Goal: Transaction & Acquisition: Purchase product/service

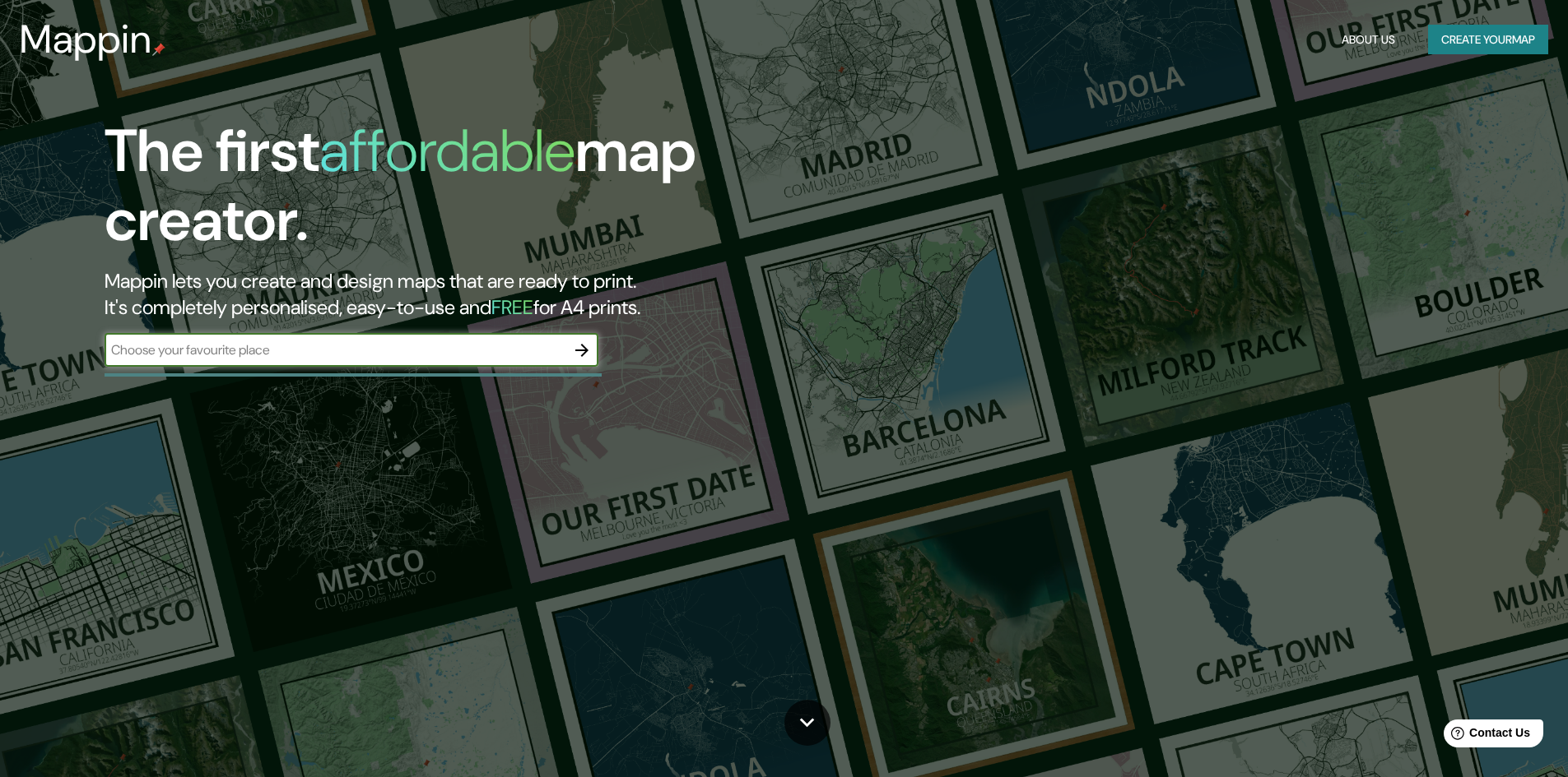
click at [326, 364] on div "​" at bounding box center [351, 351] width 494 height 33
type input "medellin"
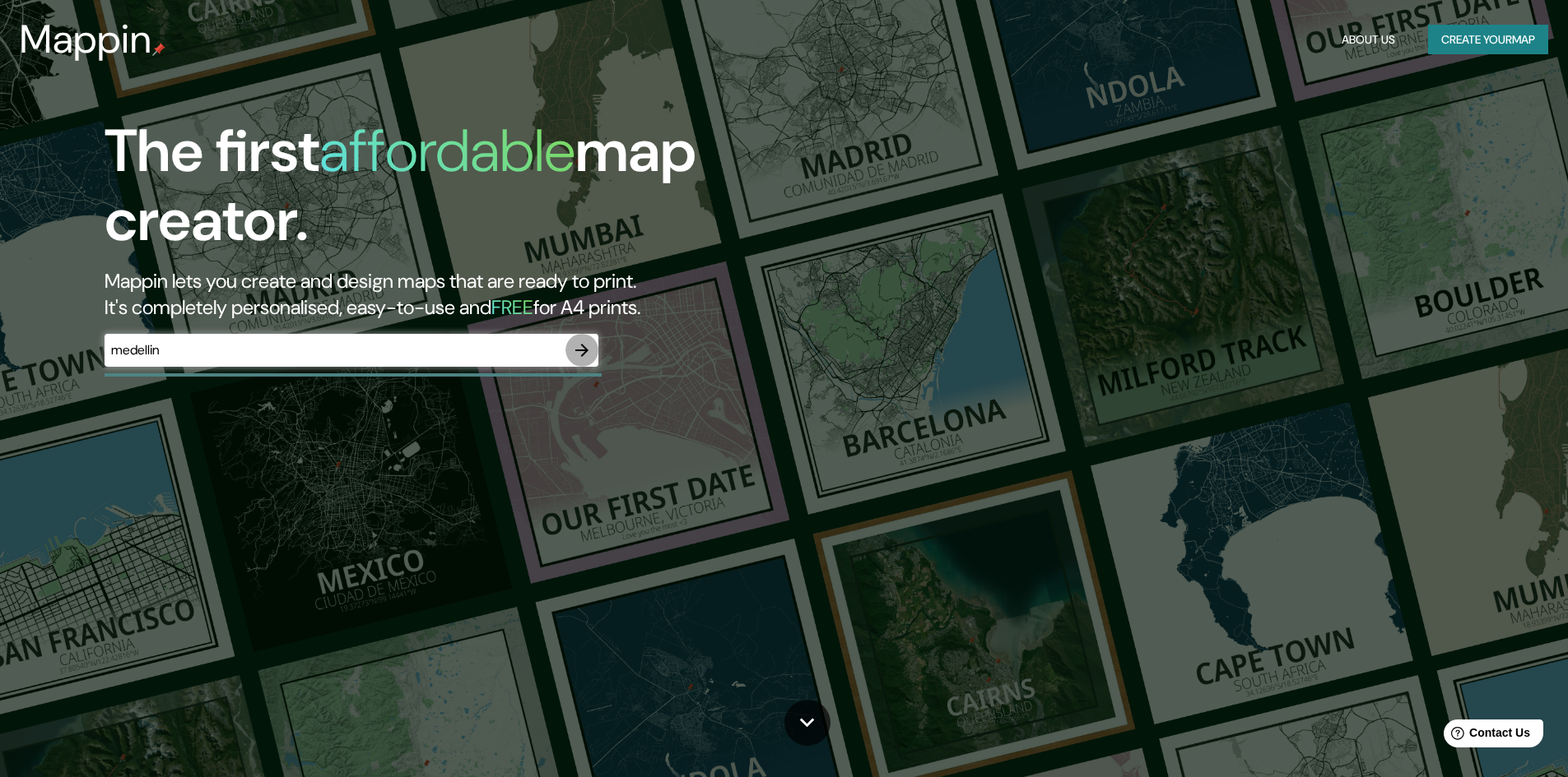
click at [584, 353] on icon "button" at bounding box center [582, 350] width 20 height 20
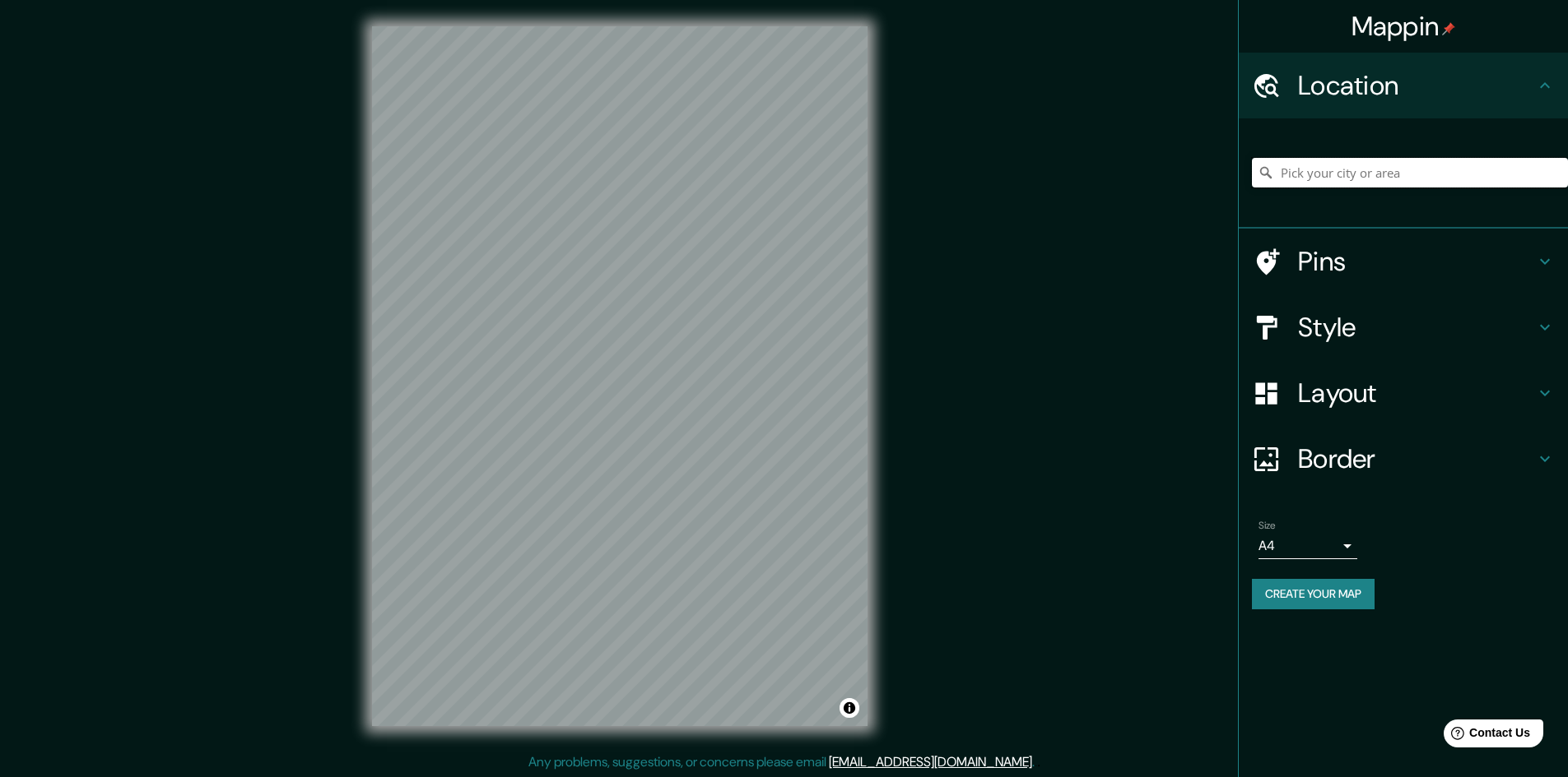
click at [1384, 175] on input "Pick your city or area" at bounding box center [1410, 173] width 316 height 30
click at [1334, 169] on input "México" at bounding box center [1410, 173] width 316 height 30
click at [1502, 184] on input "México" at bounding box center [1410, 173] width 316 height 30
click at [1527, 174] on input "México" at bounding box center [1410, 173] width 316 height 30
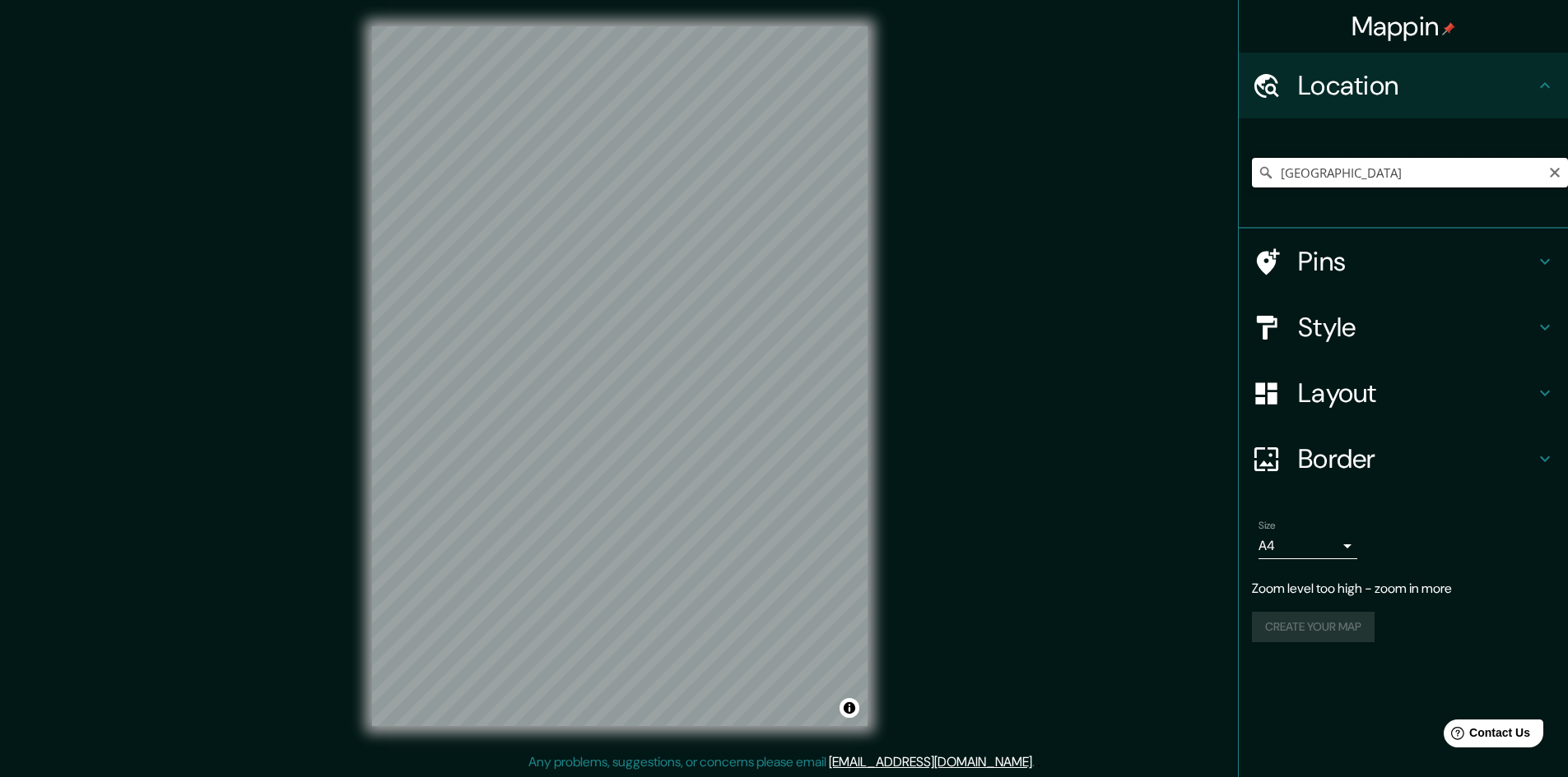
click at [1530, 173] on input "México" at bounding box center [1410, 173] width 316 height 30
click at [1529, 173] on input "México" at bounding box center [1410, 173] width 316 height 30
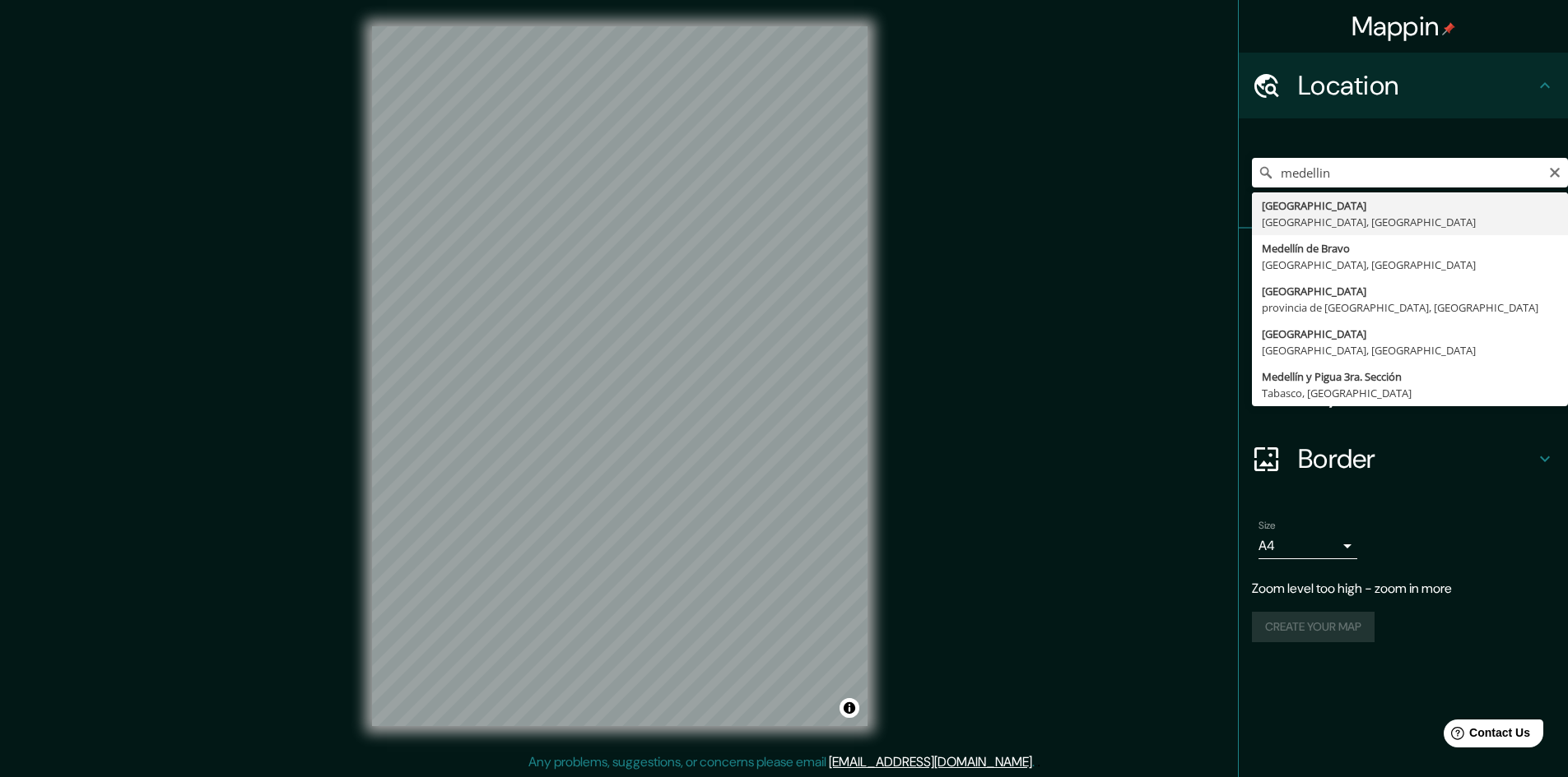
type input "Medellín, Antioquia, Colombia"
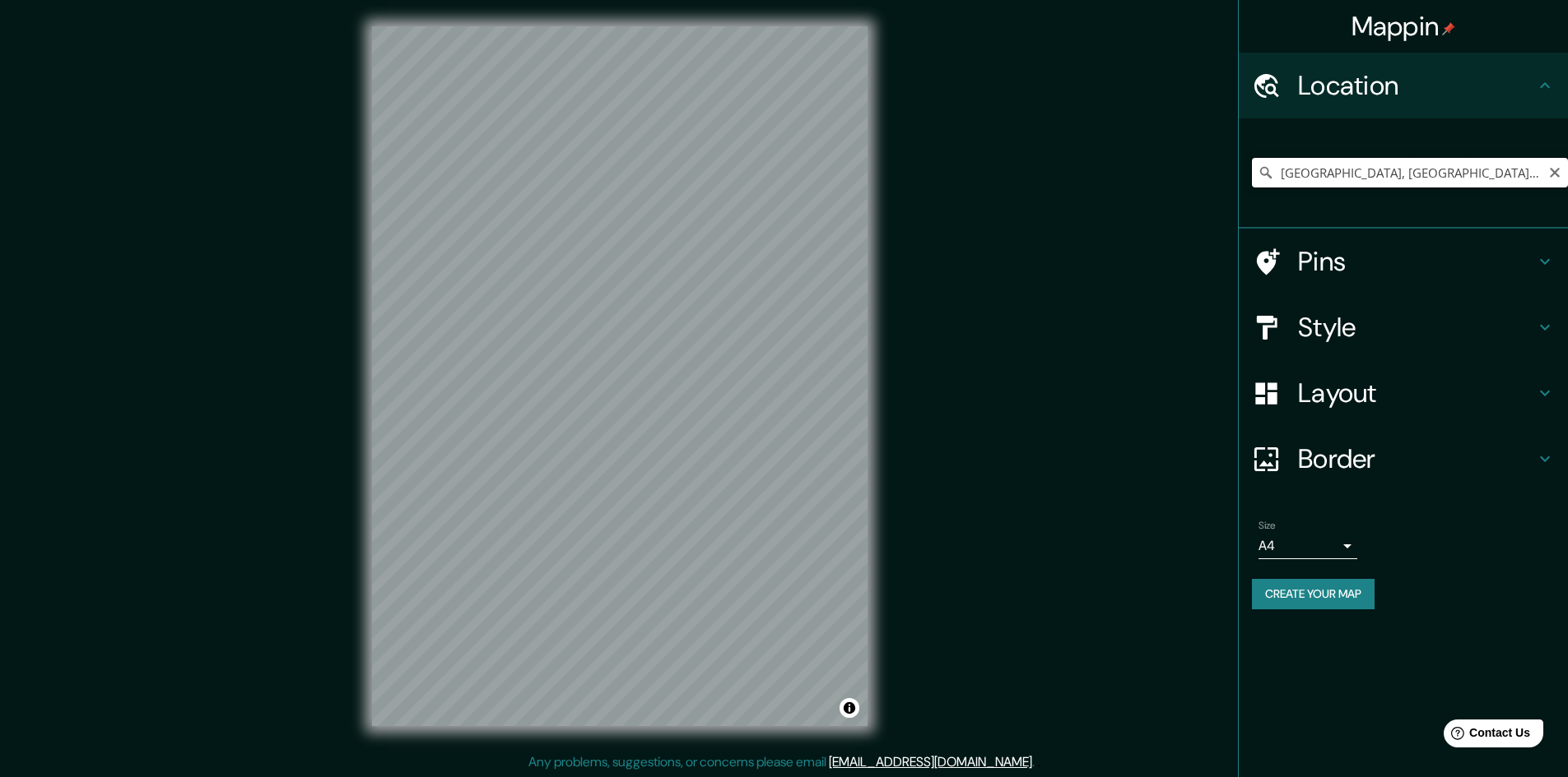
drag, startPoint x: 1499, startPoint y: 173, endPoint x: 1530, endPoint y: 168, distance: 31.4
click at [1495, 172] on input "Medellín, Antioquia, Colombia" at bounding box center [1410, 173] width 316 height 30
click at [1566, 172] on input "Medellín, Antioquia, Colombia" at bounding box center [1410, 173] width 316 height 30
click at [1561, 171] on div "Medellín, Antioquia, Colombia" at bounding box center [1410, 173] width 316 height 30
click at [1558, 171] on icon "Clear" at bounding box center [1554, 172] width 10 height 10
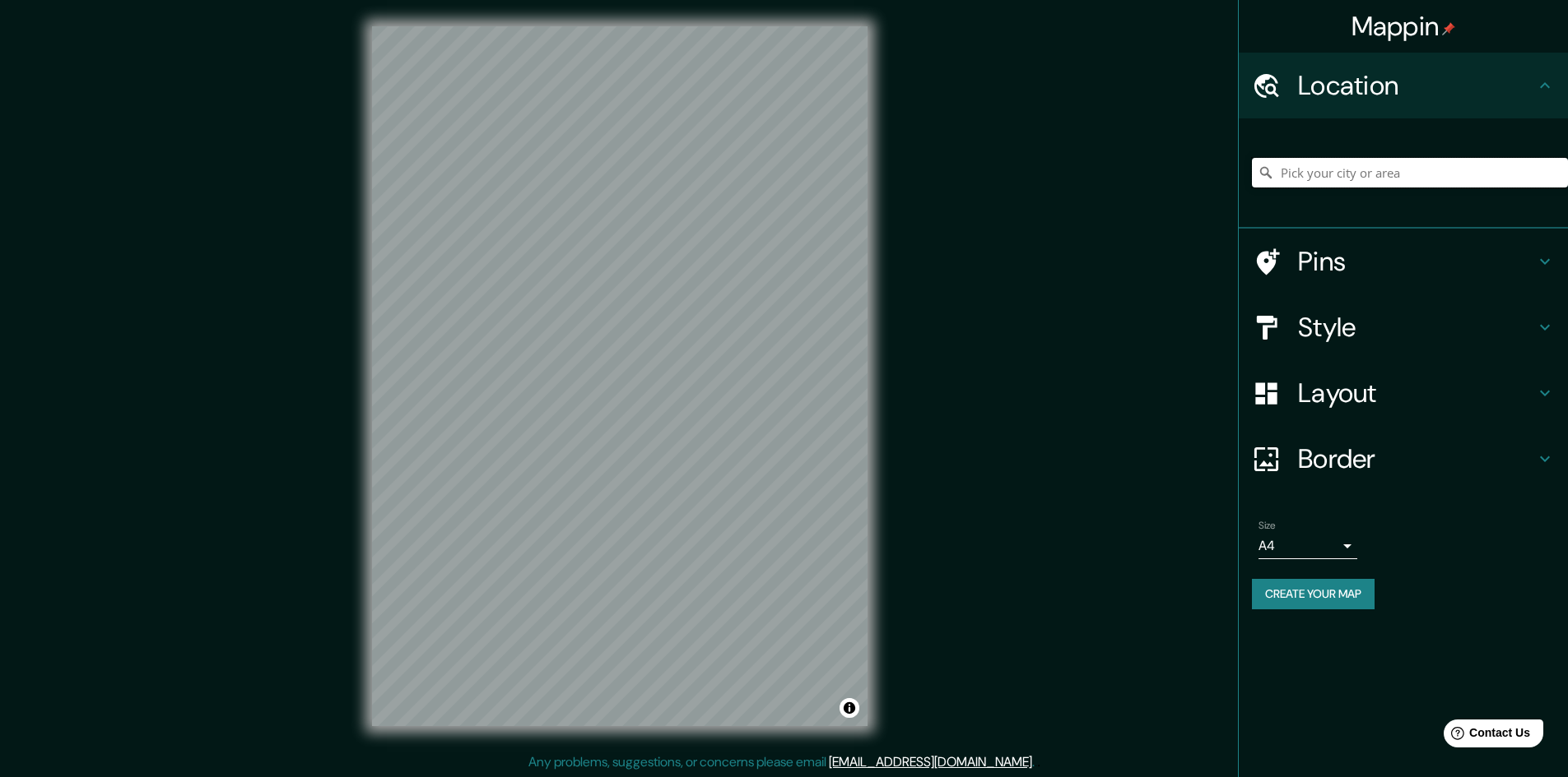
click at [1444, 185] on input "Pick your city or area" at bounding box center [1410, 173] width 316 height 30
click at [876, 438] on div "© Mapbox © OpenStreetMap Improve this map" at bounding box center [620, 376] width 549 height 753
click at [691, 397] on div at bounding box center [692, 395] width 13 height 13
click at [687, 404] on div at bounding box center [685, 402] width 13 height 13
click at [689, 380] on div at bounding box center [688, 383] width 13 height 13
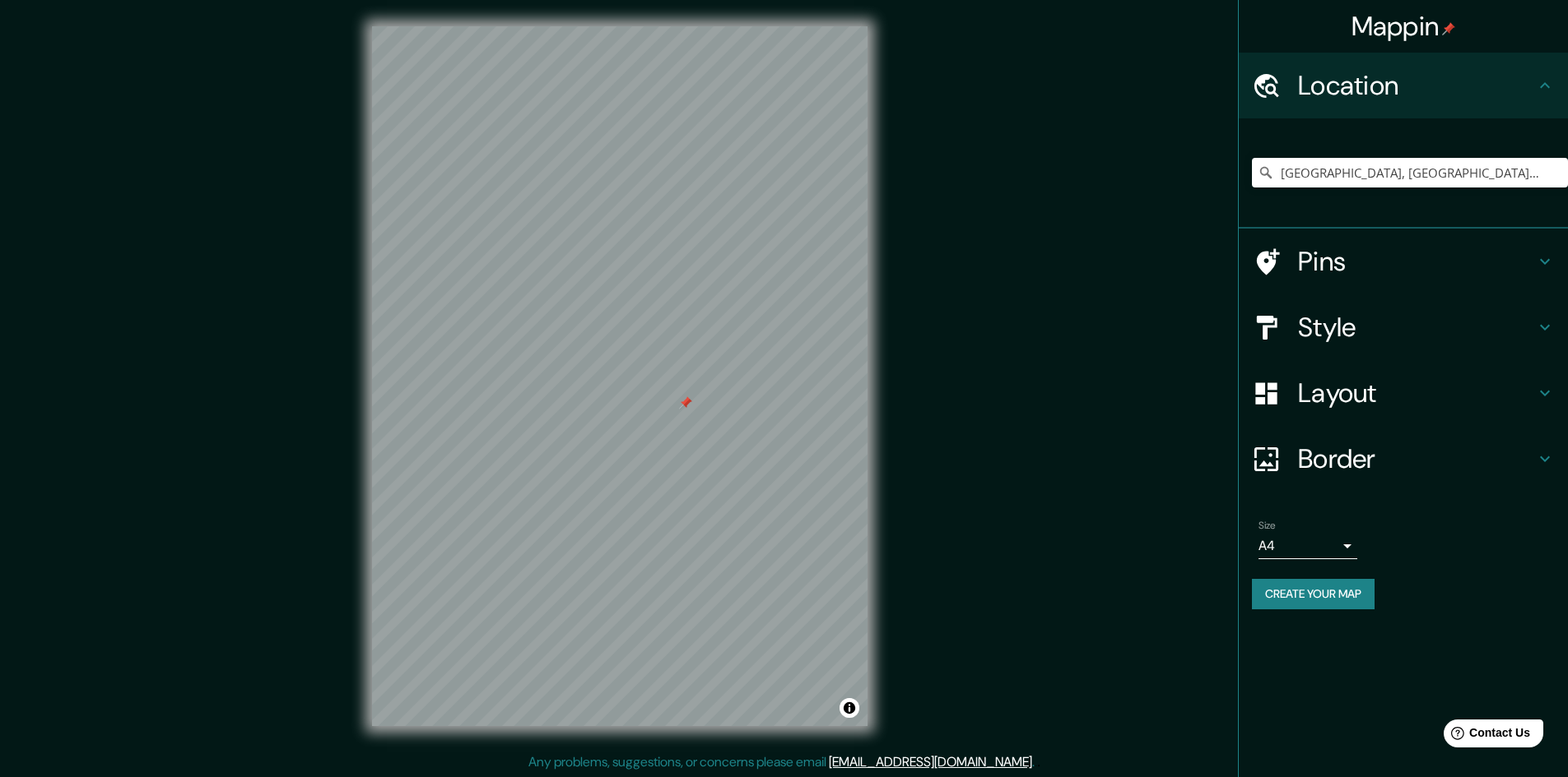
click at [684, 407] on div at bounding box center [685, 402] width 13 height 13
click at [1454, 182] on input "San Roque, Antioquia, Colombia" at bounding box center [1410, 173] width 316 height 30
click at [1523, 168] on input "San Roque, Antioquia, Colombia" at bounding box center [1410, 173] width 316 height 30
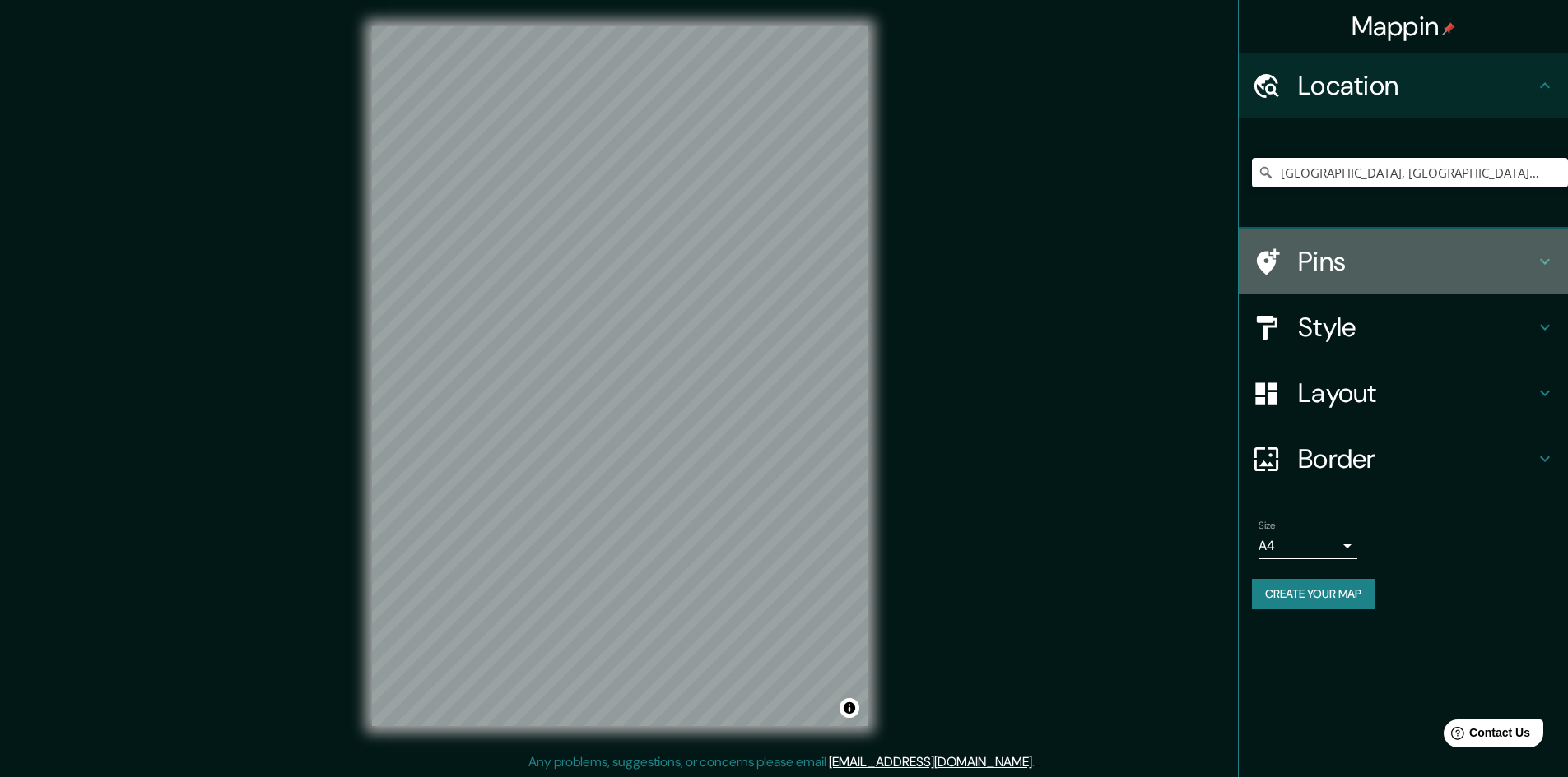
click at [1385, 237] on div "Pins" at bounding box center [1403, 261] width 329 height 65
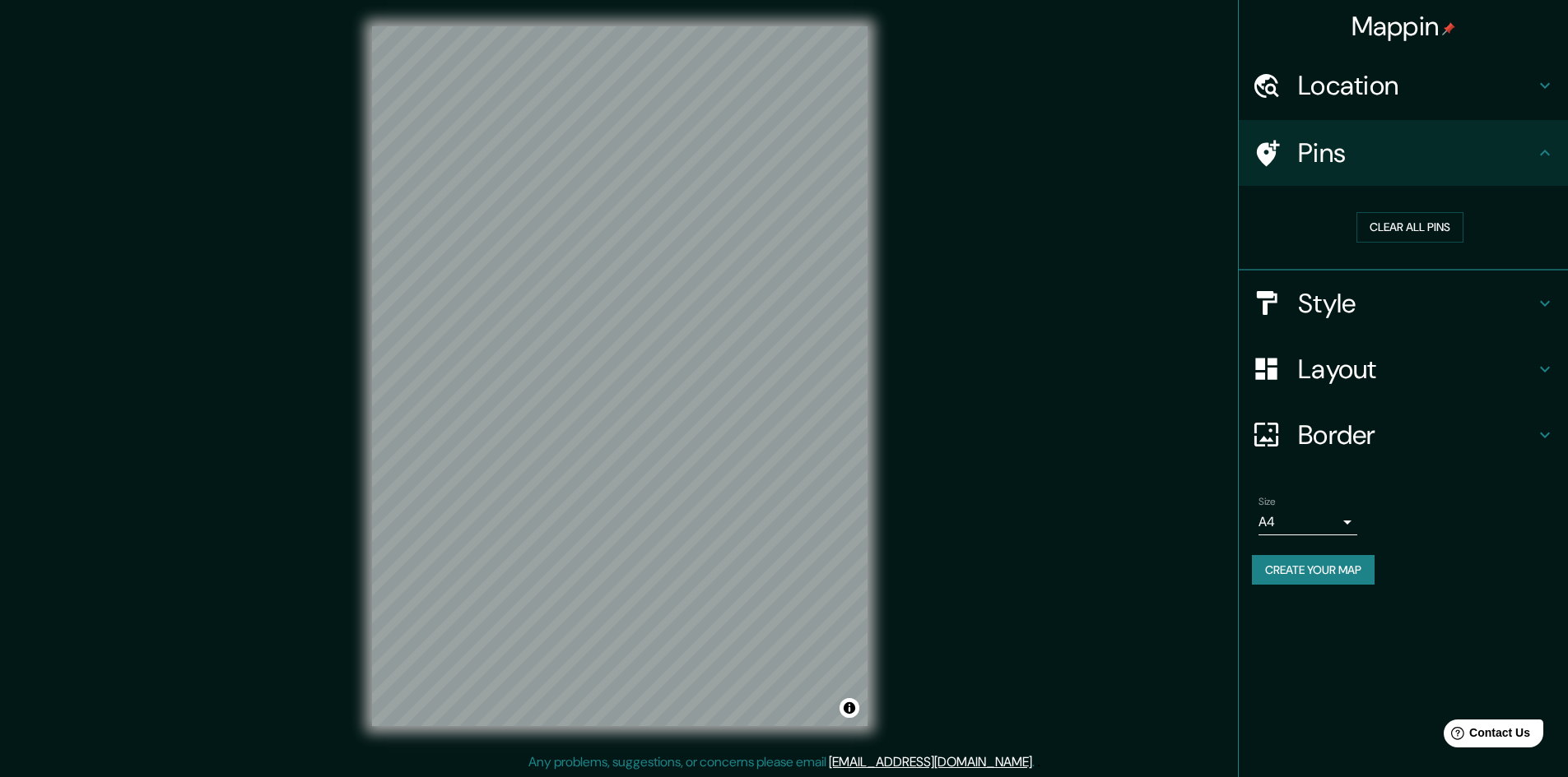
click at [1501, 162] on h4 "Pins" at bounding box center [1416, 153] width 237 height 33
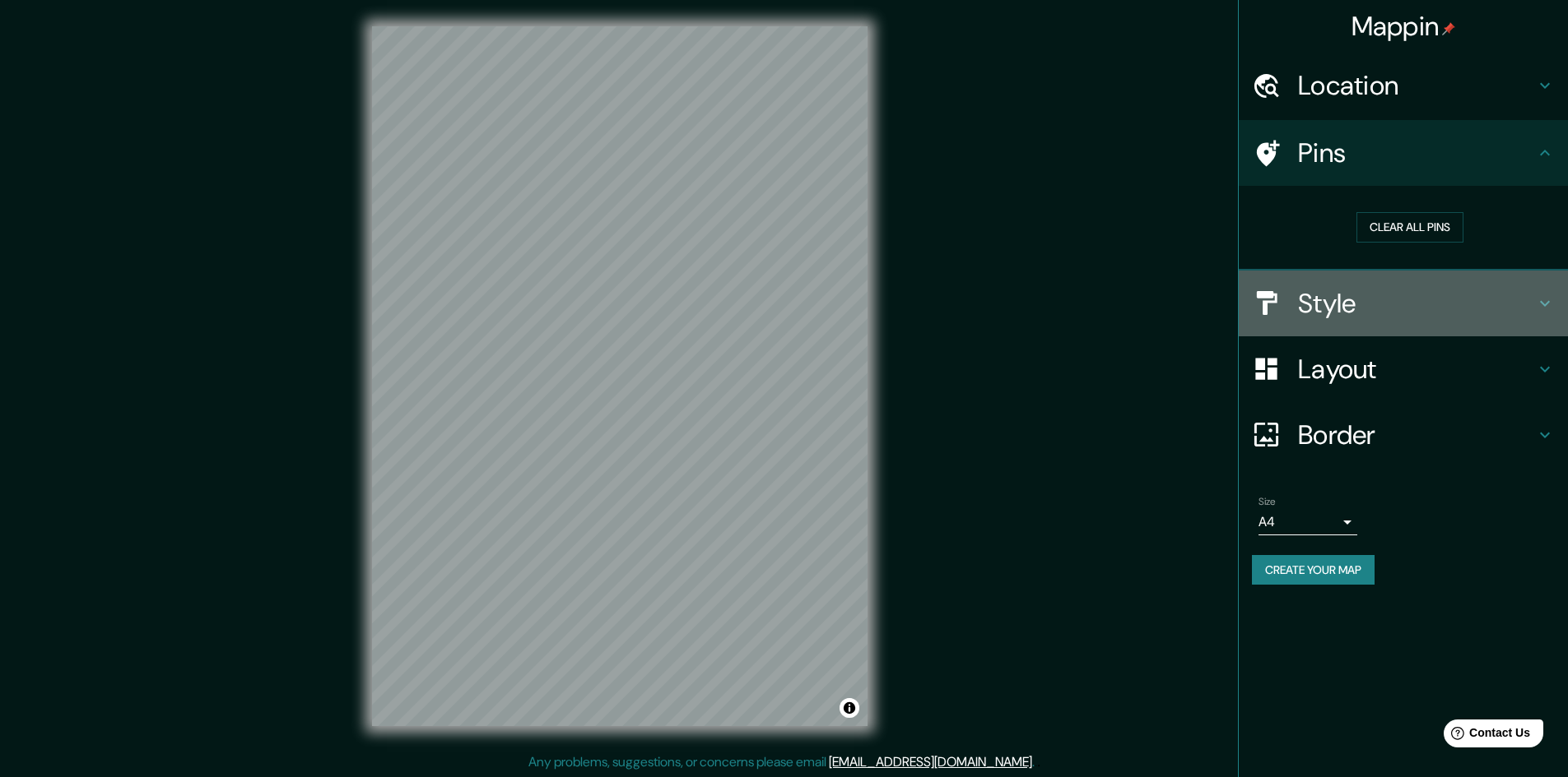
click at [1435, 300] on h4 "Style" at bounding box center [1416, 304] width 237 height 33
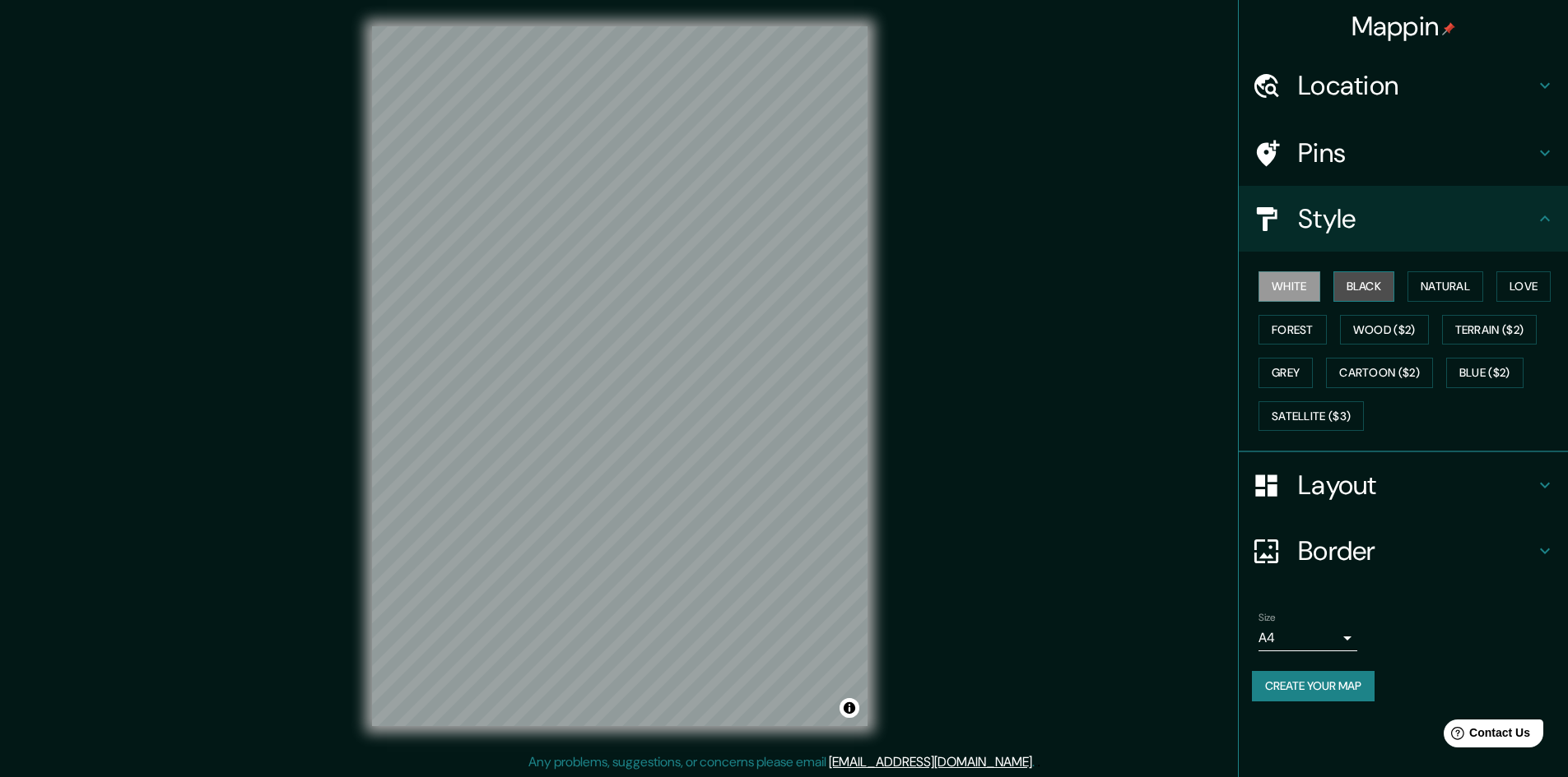
click at [1368, 286] on button "Black" at bounding box center [1364, 286] width 62 height 31
click at [1379, 93] on h4 "Location" at bounding box center [1416, 86] width 237 height 33
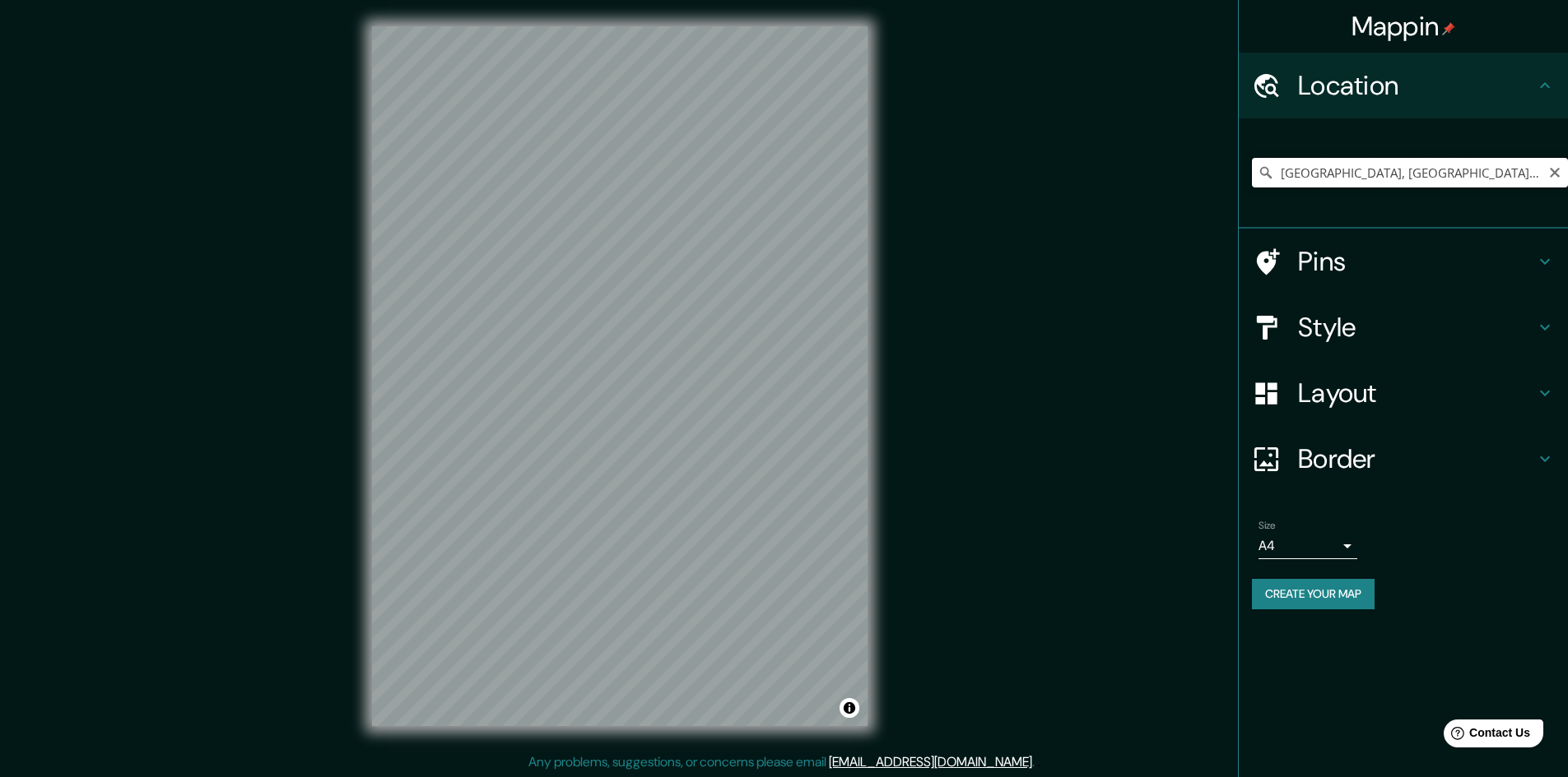
drag, startPoint x: 1475, startPoint y: 171, endPoint x: 1484, endPoint y: 168, distance: 9.5
click at [1474, 171] on input "San Roque, Antioquia, Colombia" at bounding box center [1410, 173] width 316 height 30
click at [1504, 168] on input "San Roque, Antioquia, Colombia" at bounding box center [1410, 173] width 316 height 30
click at [458, 738] on div "© Mapbox © OpenStreetMap Improve this map" at bounding box center [620, 376] width 549 height 753
click at [722, 357] on div at bounding box center [725, 352] width 13 height 13
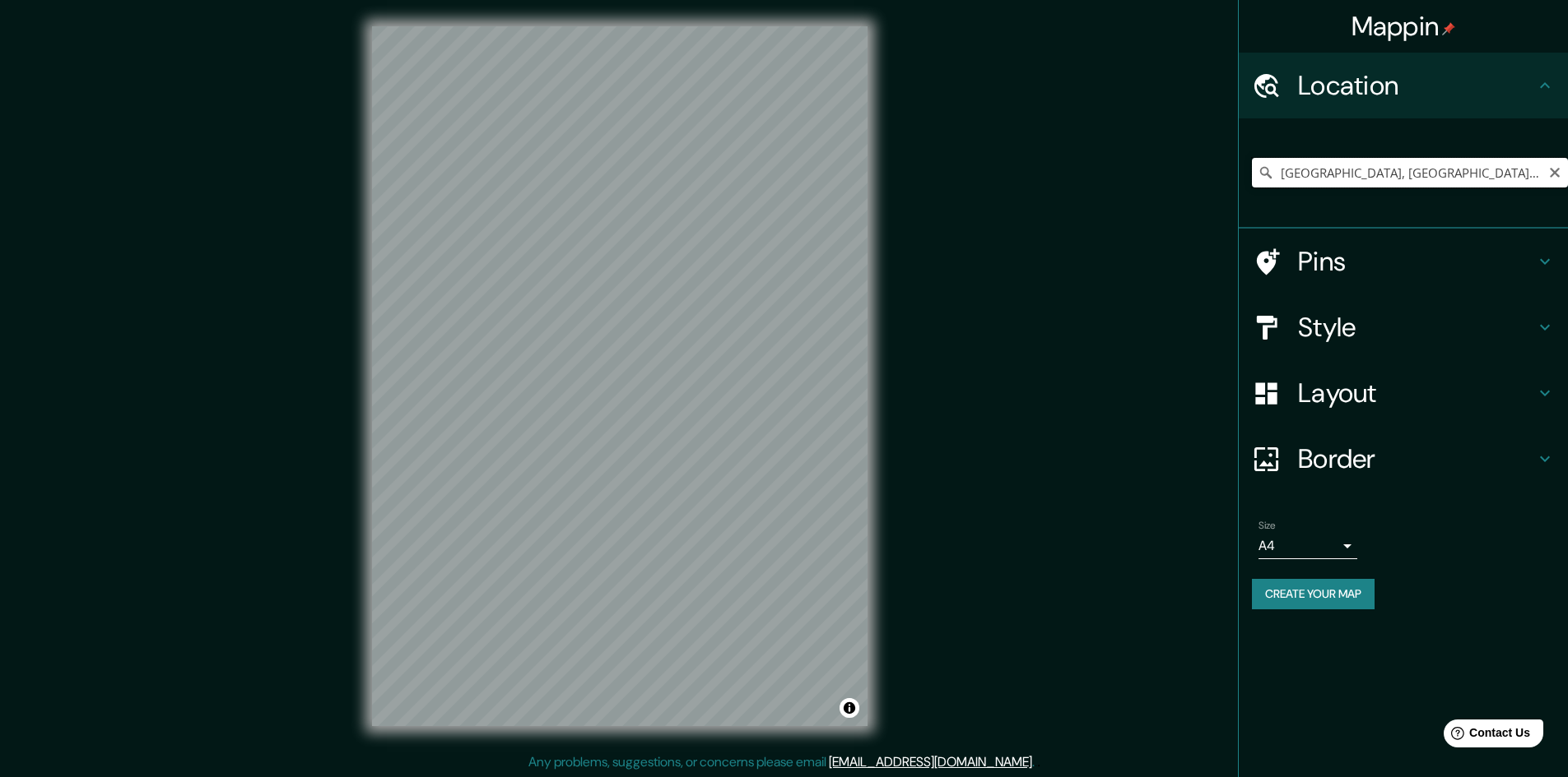
click at [1466, 160] on input "San Roque, Antioquia, Colombia" at bounding box center [1410, 173] width 316 height 30
click at [1509, 169] on input "San Roque, Antioquia, Colombia" at bounding box center [1410, 173] width 316 height 30
click at [1482, 177] on input "San Roque, Antioquia, Colombia" at bounding box center [1410, 173] width 316 height 30
drag, startPoint x: 1529, startPoint y: 175, endPoint x: 1344, endPoint y: 179, distance: 185.0
click at [1344, 179] on input "San Rogue, Majagual, Sucre, Colombia" at bounding box center [1410, 173] width 316 height 30
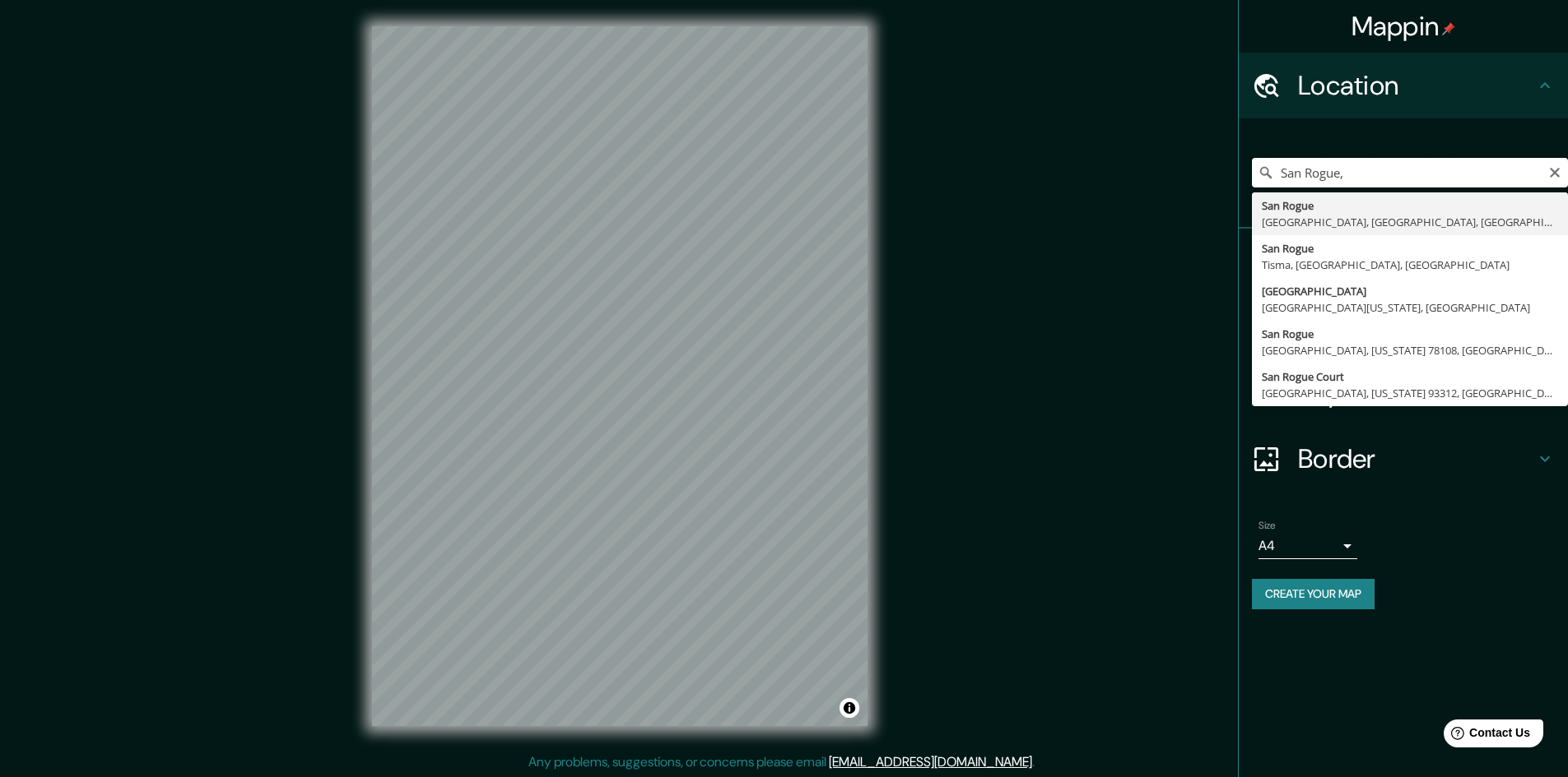
click at [1416, 181] on input "San Rogue," at bounding box center [1410, 173] width 316 height 30
type input "San Roque, Antioquia, Colombia"
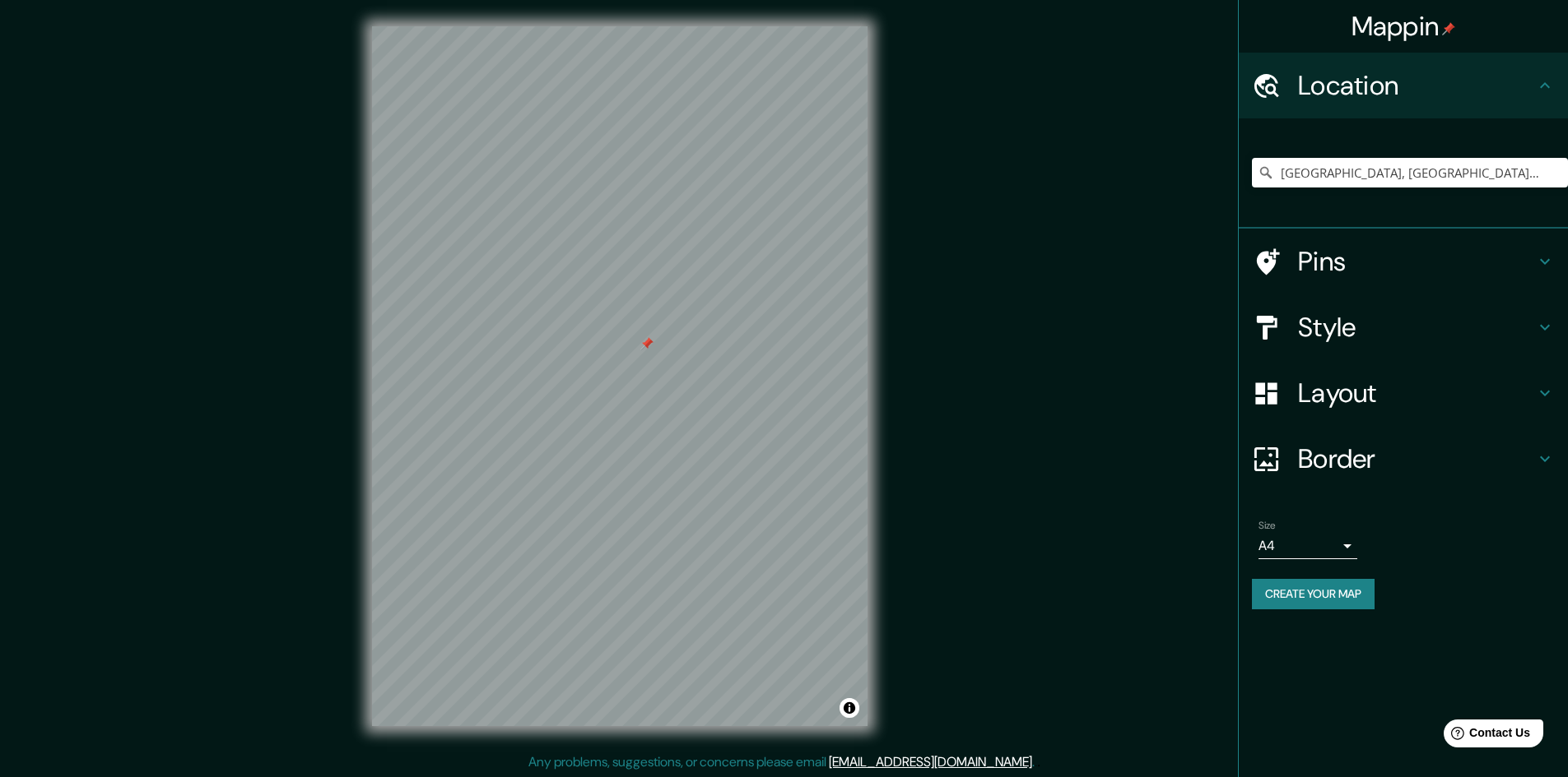
click at [649, 349] on div at bounding box center [646, 343] width 13 height 13
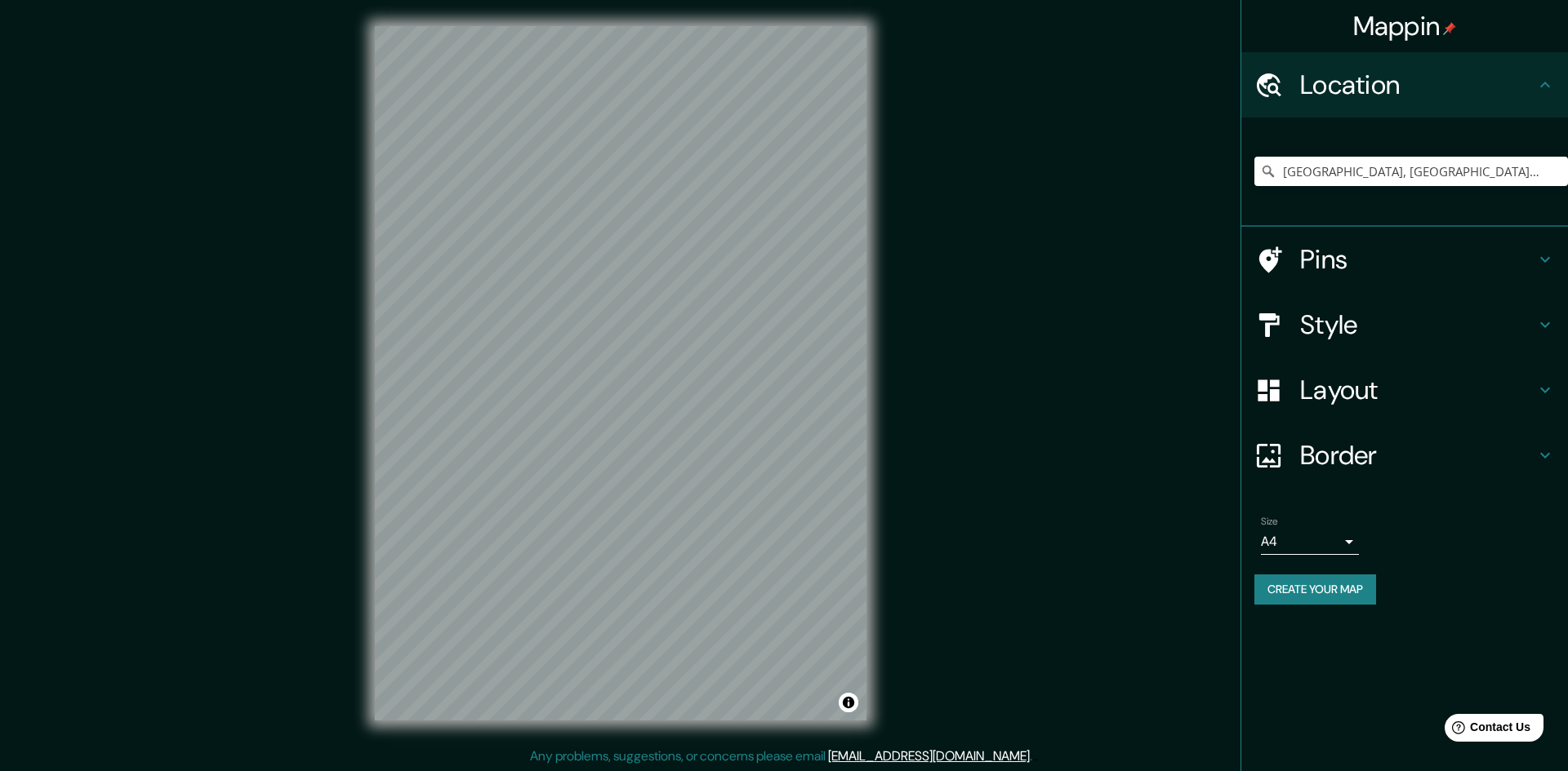
click at [1309, 547] on body "Mappin Location San Roque, Antioquia, Colombia Pins Style Layout Border Choose …" at bounding box center [784, 386] width 1568 height 771
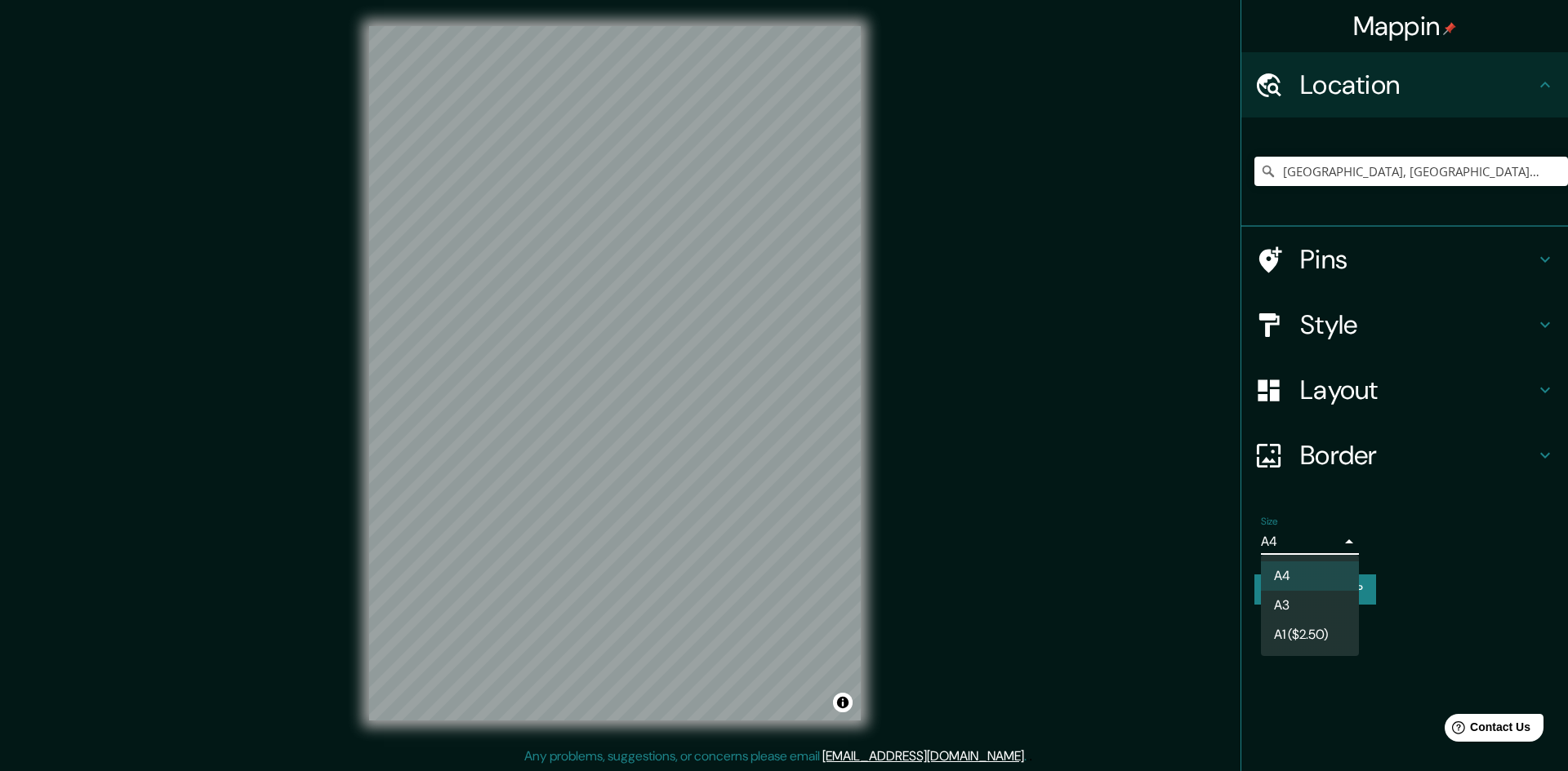
click at [1469, 553] on div at bounding box center [784, 386] width 1568 height 771
click at [1329, 537] on body "Mappin Location San Roque, Antioquia, Colombia Pins Style Layout Border Choose …" at bounding box center [784, 386] width 1568 height 771
click at [1439, 529] on div at bounding box center [784, 386] width 1568 height 771
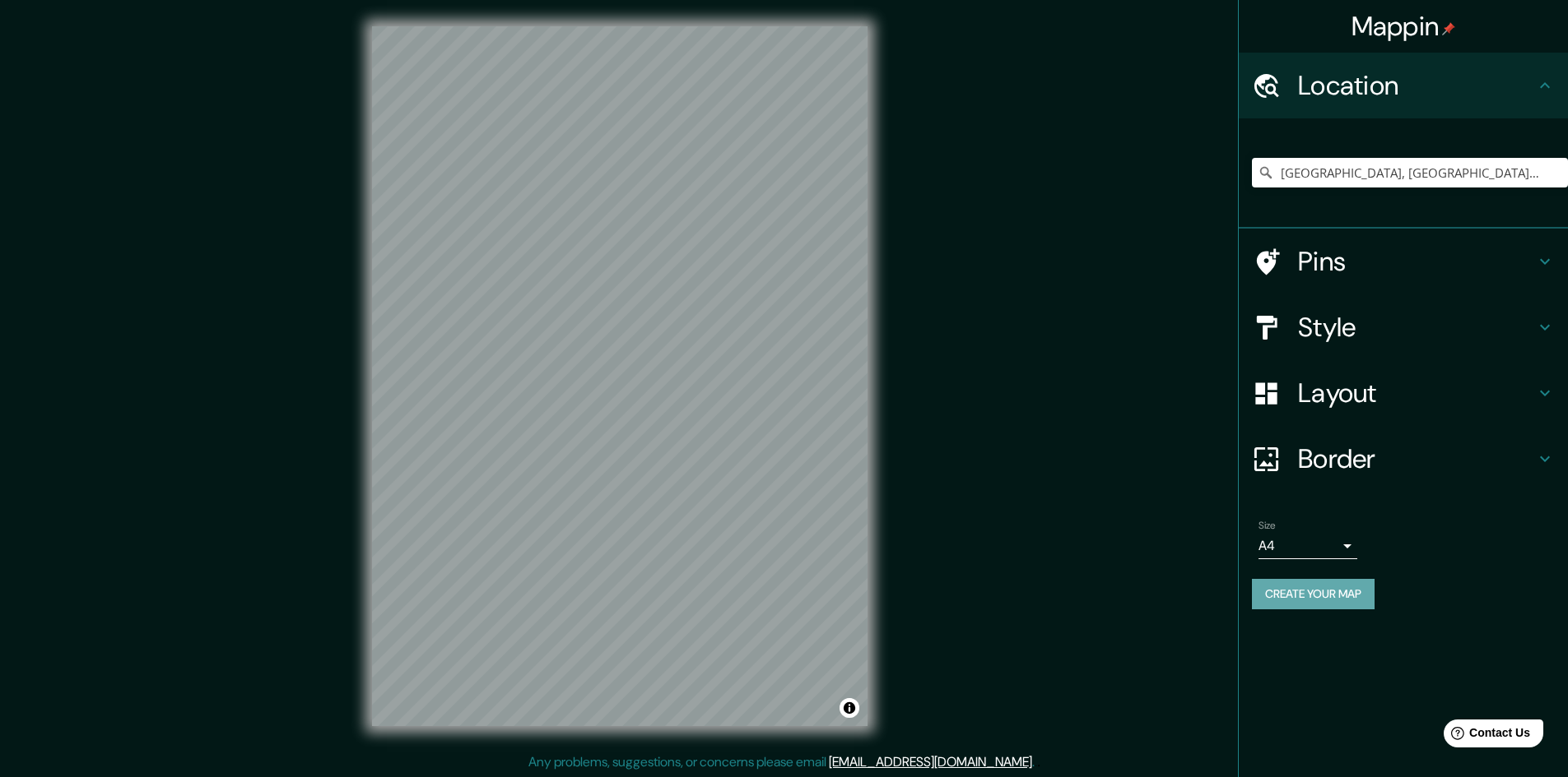
click at [1349, 593] on button "Create your map" at bounding box center [1313, 594] width 122 height 31
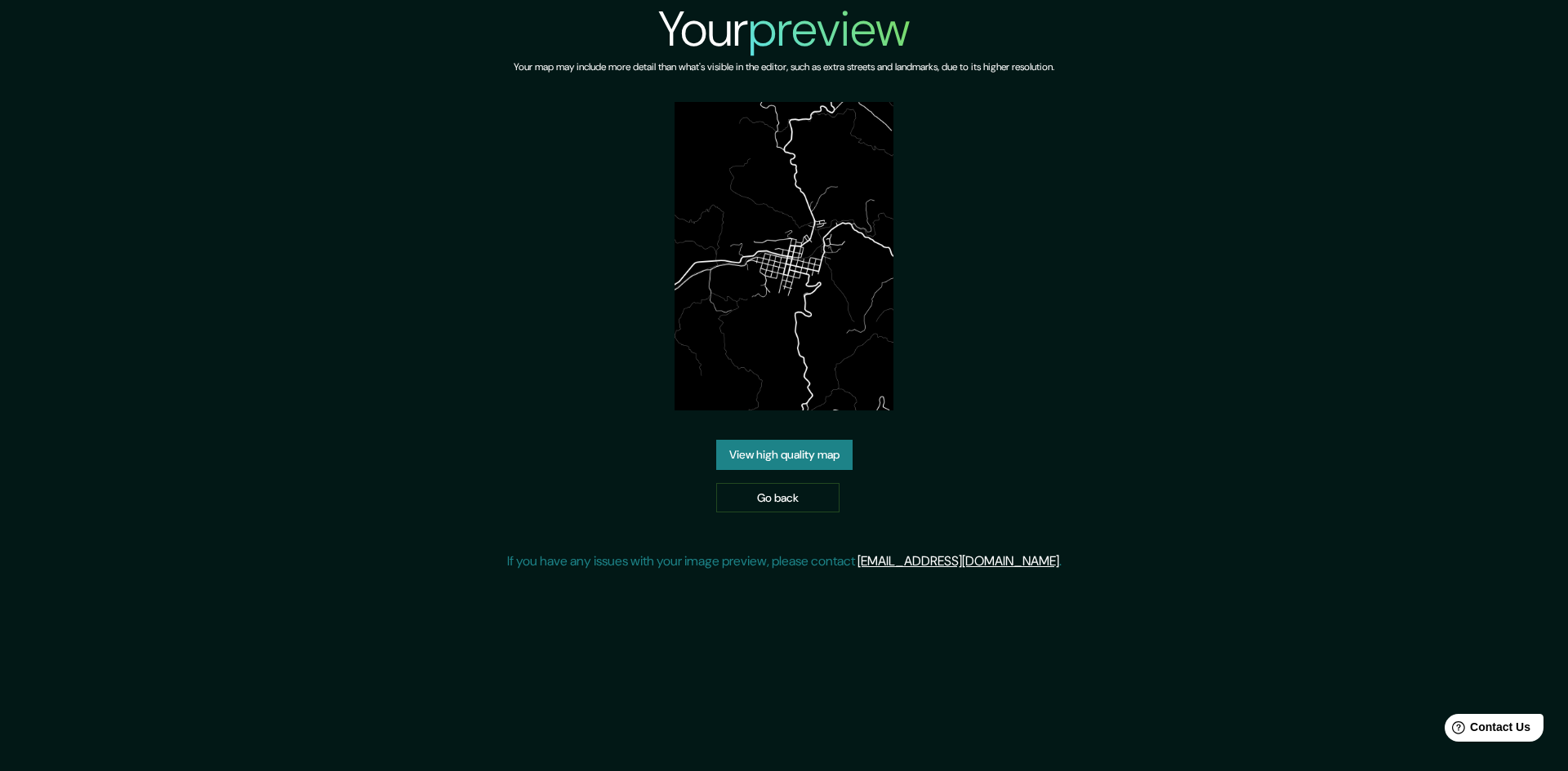
click at [823, 426] on div "Your preview Your map may include more detail than what's visible in the editor…" at bounding box center [784, 292] width 555 height 585
click at [819, 447] on link "View high quality map" at bounding box center [784, 455] width 136 height 30
click at [756, 501] on link "Go back" at bounding box center [777, 498] width 123 height 30
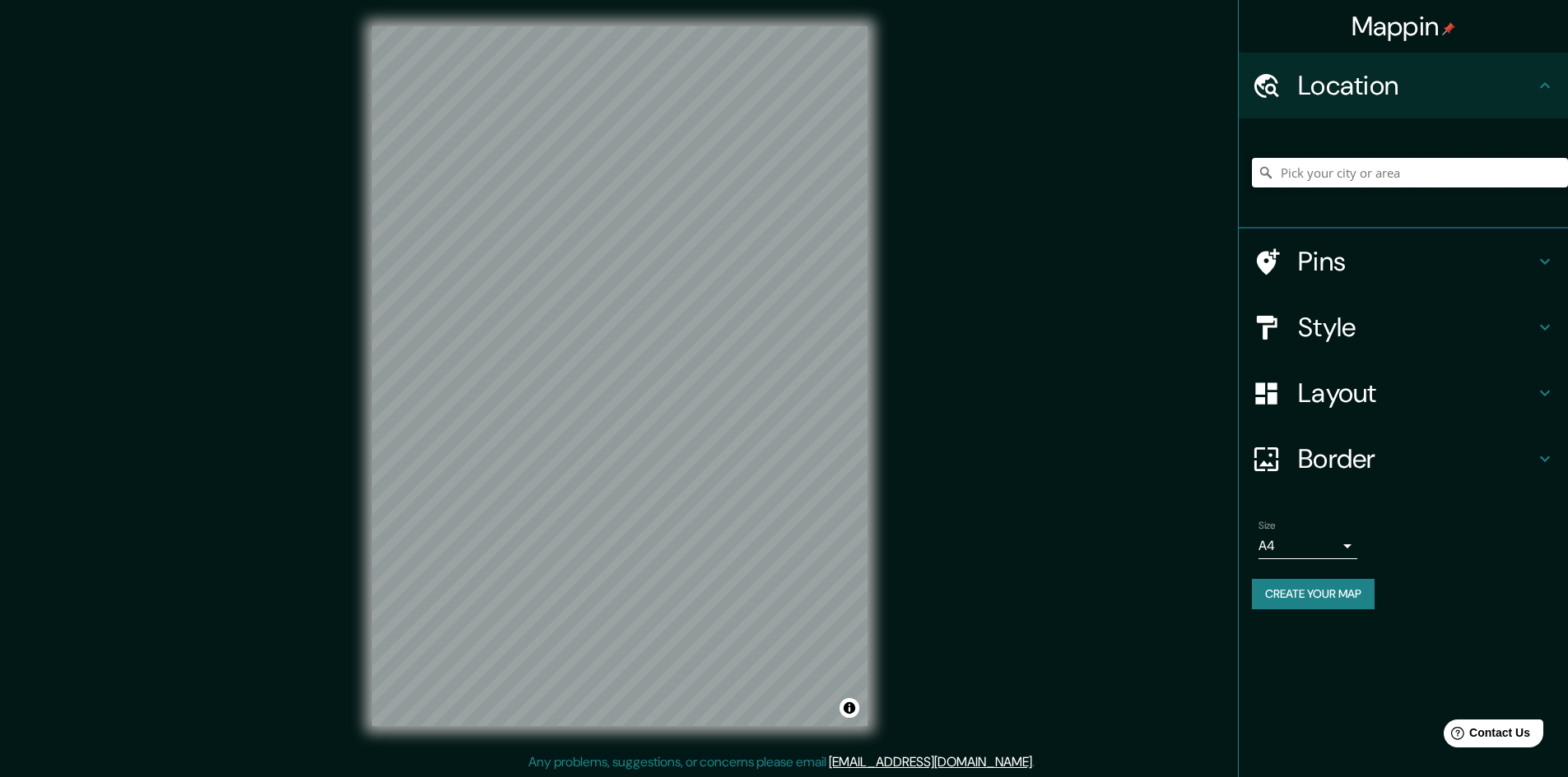
click at [1460, 177] on input "Pick your city or area" at bounding box center [1410, 173] width 316 height 30
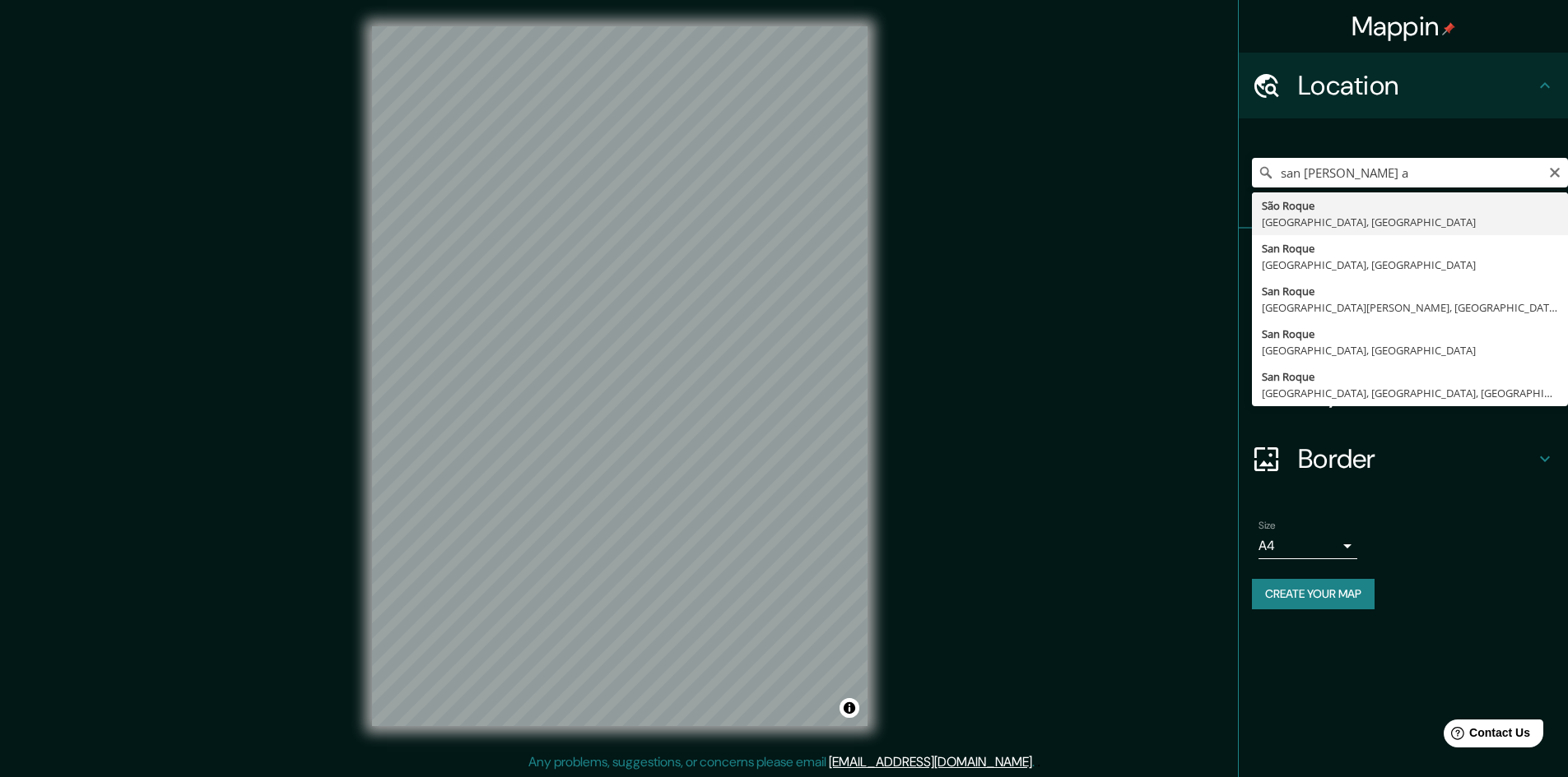
type input "[GEOGRAPHIC_DATA], [GEOGRAPHIC_DATA], [GEOGRAPHIC_DATA]"
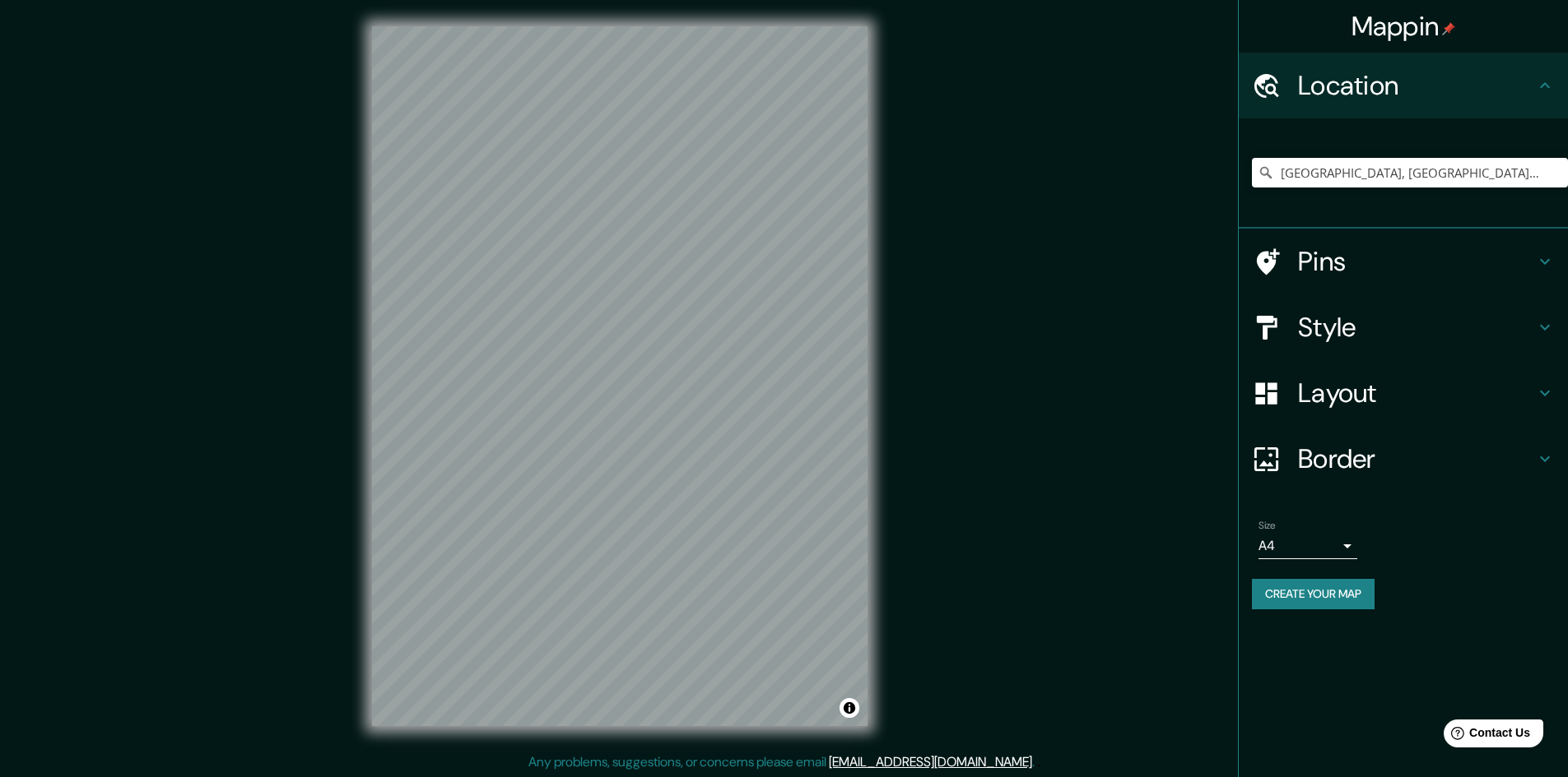
click at [1413, 382] on h4 "Layout" at bounding box center [1416, 394] width 237 height 33
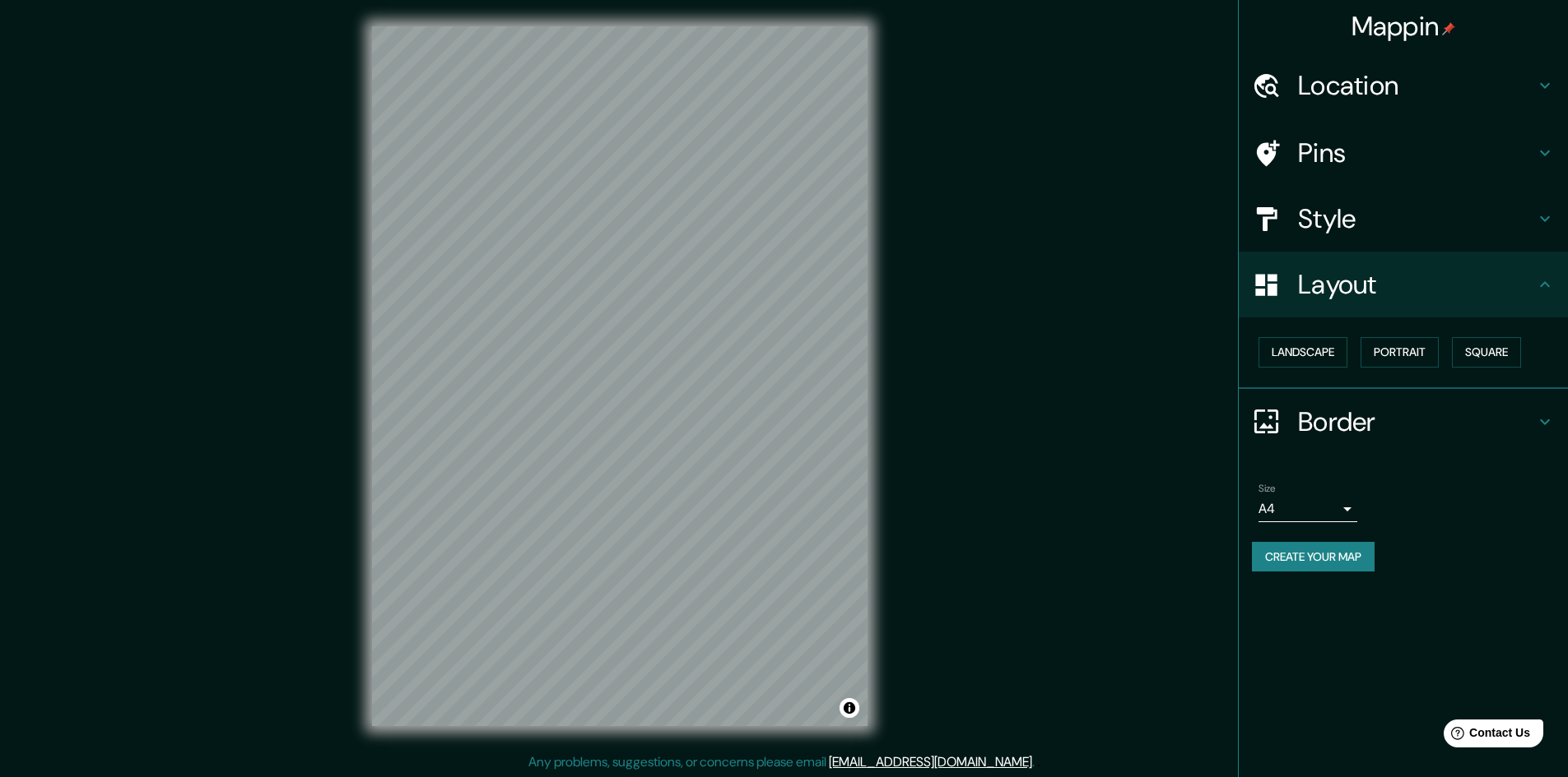
click at [1433, 281] on h4 "Layout" at bounding box center [1416, 285] width 237 height 33
click at [1292, 349] on button "Landscape" at bounding box center [1303, 352] width 89 height 31
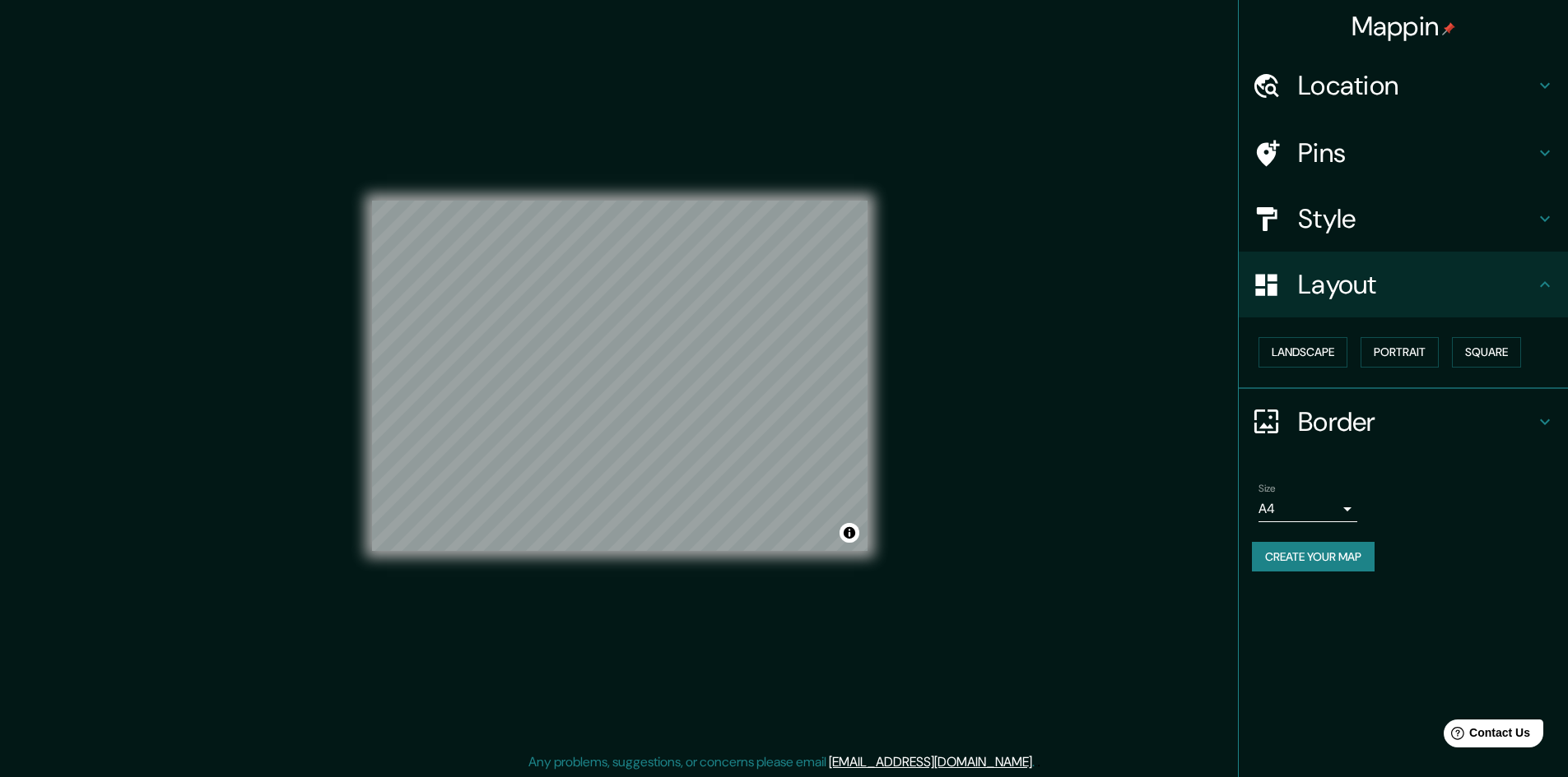
click at [1499, 210] on h4 "Style" at bounding box center [1416, 219] width 237 height 33
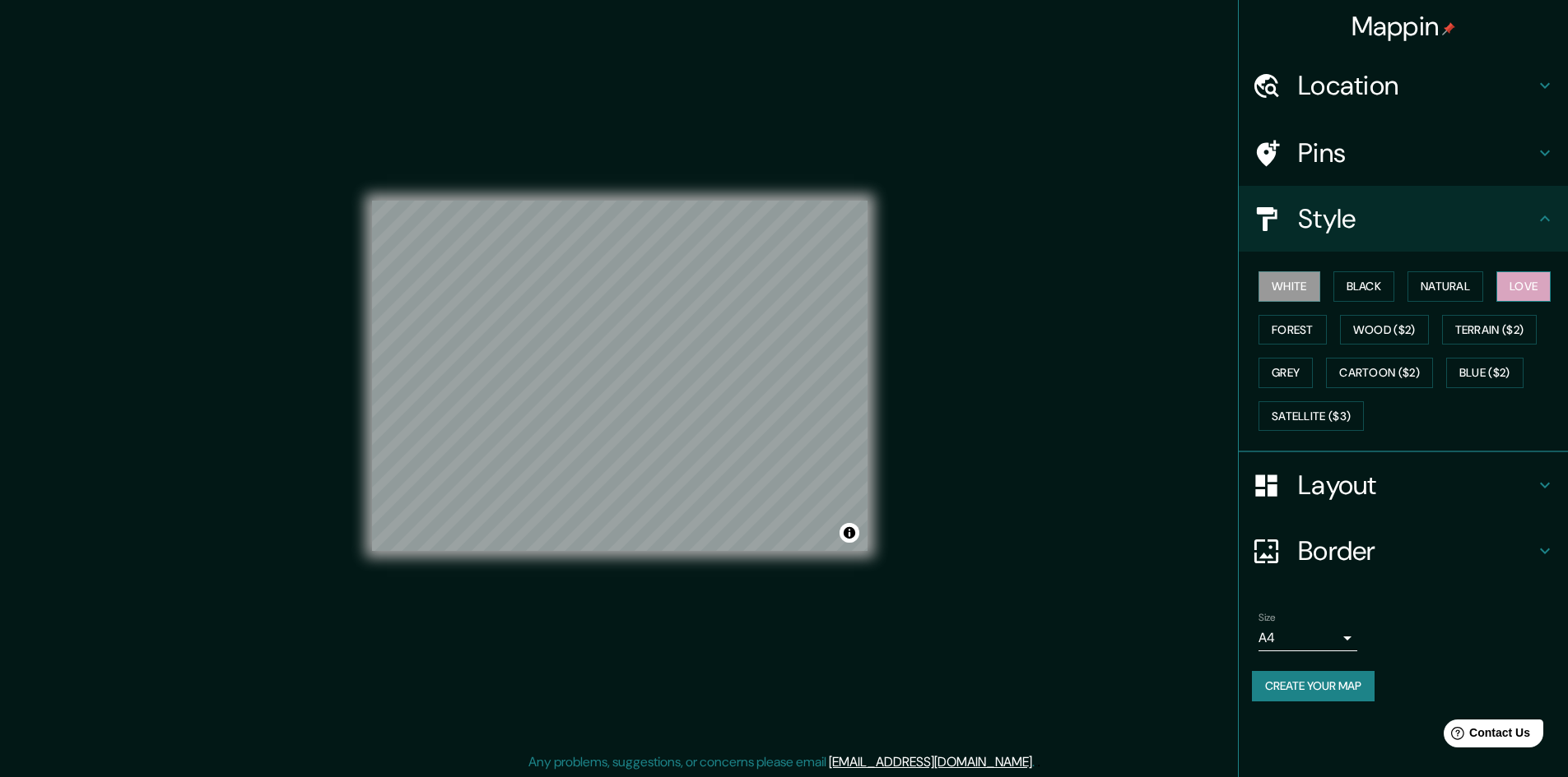
click at [1551, 282] on button "Love" at bounding box center [1523, 286] width 54 height 31
click at [1459, 277] on button "Natural" at bounding box center [1445, 286] width 76 height 31
click at [1368, 278] on button "Black" at bounding box center [1364, 286] width 62 height 31
click at [1302, 279] on button "White" at bounding box center [1289, 286] width 62 height 31
click at [1313, 345] on div "White Black Natural Love Forest Wood ($2) Terrain ($2) Grey Cartoon ($2) Blue (…" at bounding box center [1410, 351] width 316 height 173
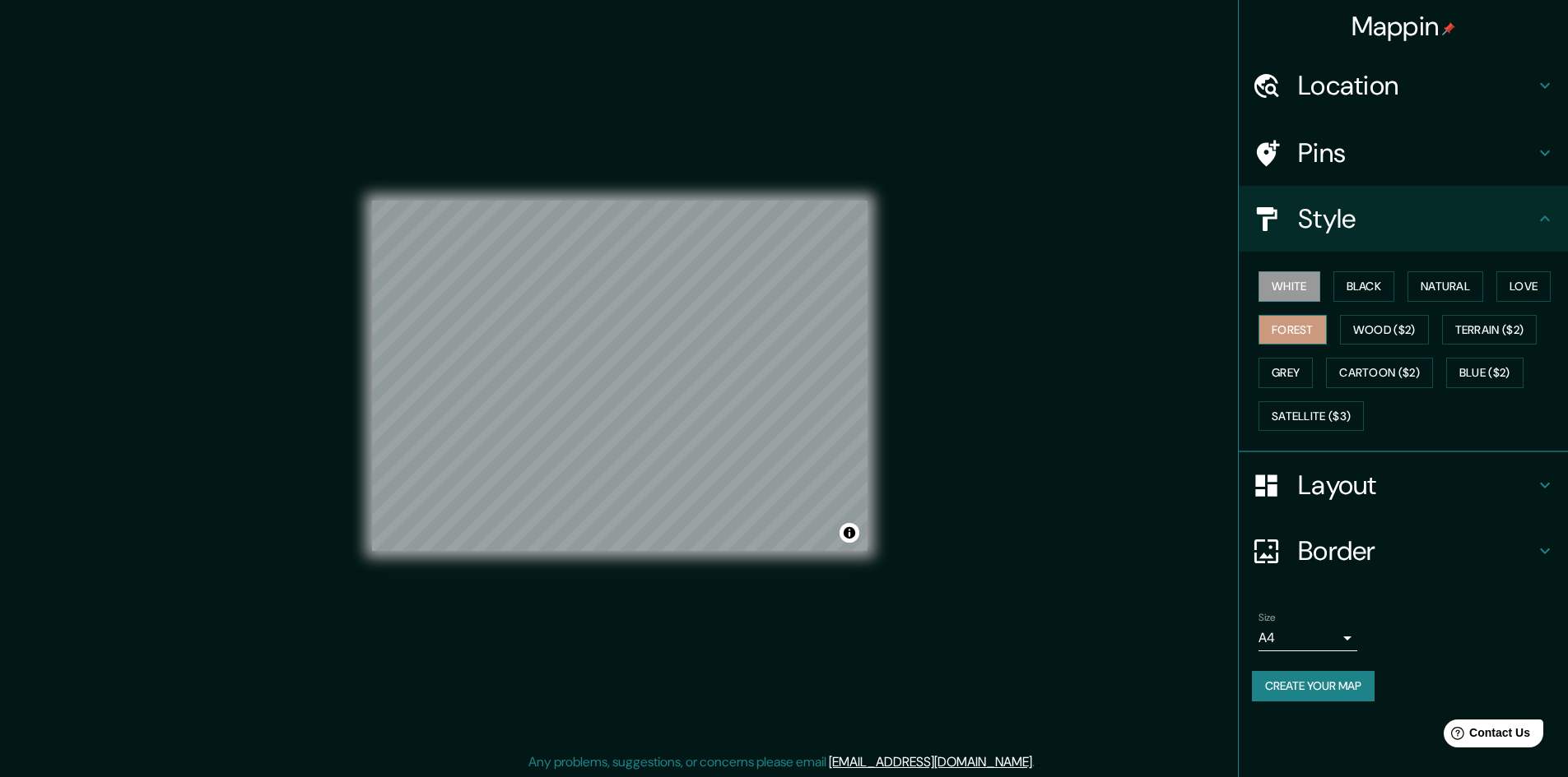
click at [1309, 333] on button "Forest" at bounding box center [1293, 330] width 68 height 31
click at [1306, 359] on button "Grey" at bounding box center [1286, 373] width 54 height 31
click at [1275, 292] on button "White" at bounding box center [1289, 286] width 62 height 31
